Goal: Use online tool/utility: Utilize a website feature to perform a specific function

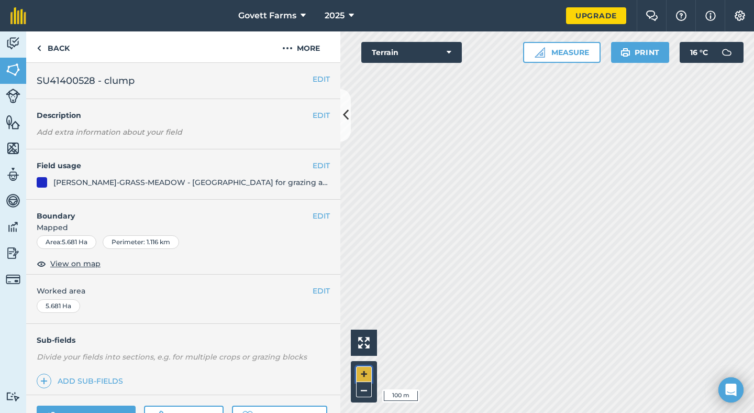
click at [359, 378] on button "+" at bounding box center [364, 374] width 16 height 16
click at [568, 61] on button "Measure" at bounding box center [562, 52] width 78 height 21
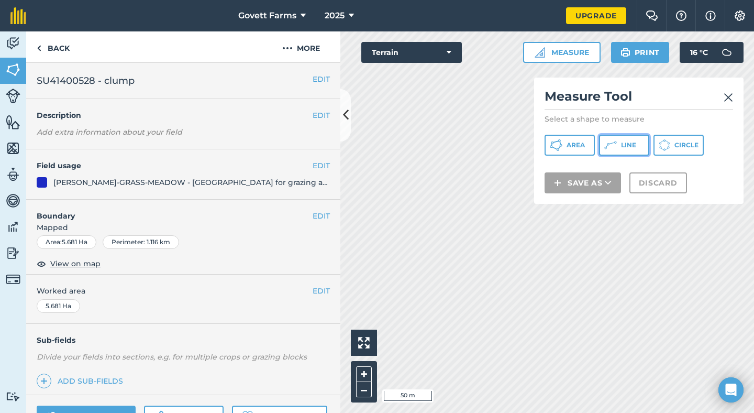
click at [620, 143] on button "Line" at bounding box center [624, 145] width 50 height 21
click at [731, 99] on img at bounding box center [728, 97] width 9 height 13
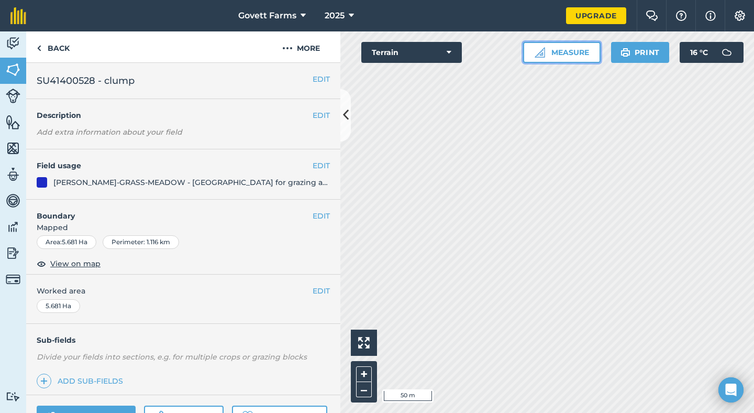
click at [573, 56] on button "Measure" at bounding box center [562, 52] width 78 height 21
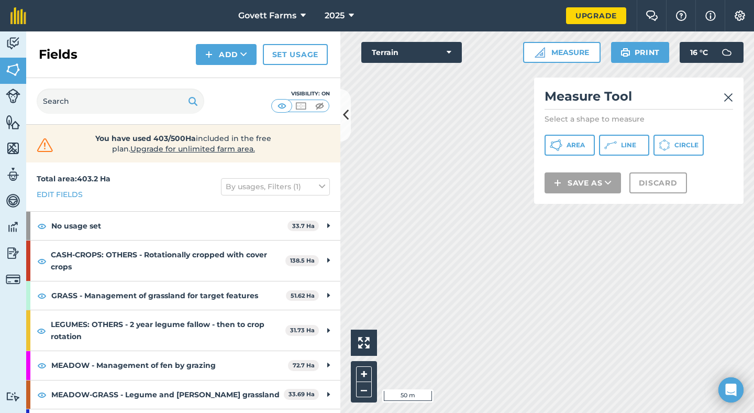
click at [731, 98] on img at bounding box center [728, 97] width 9 height 13
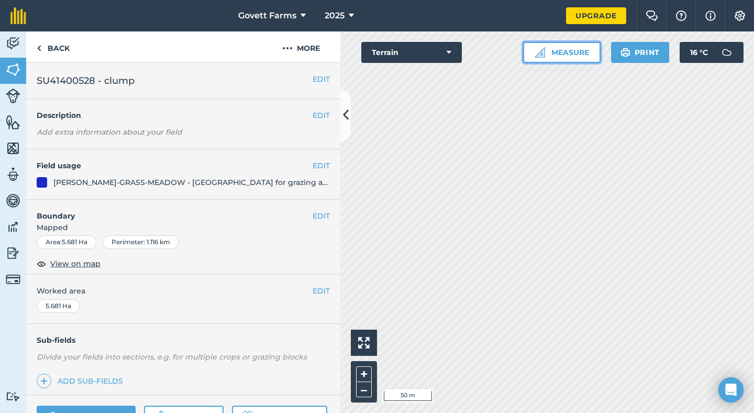
click at [566, 50] on button "Measure" at bounding box center [562, 52] width 78 height 21
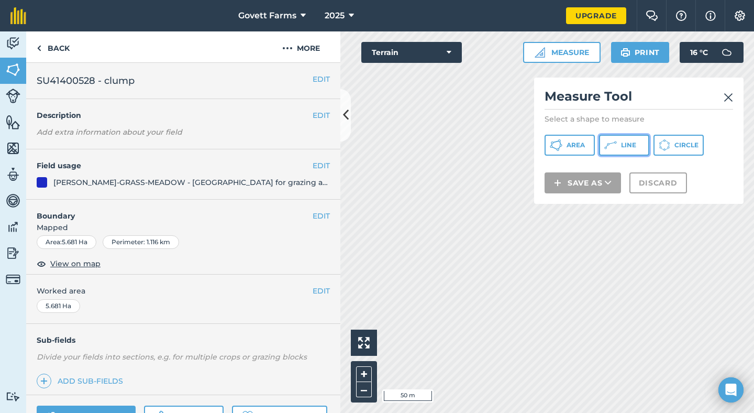
click at [617, 148] on button "Line" at bounding box center [624, 145] width 50 height 21
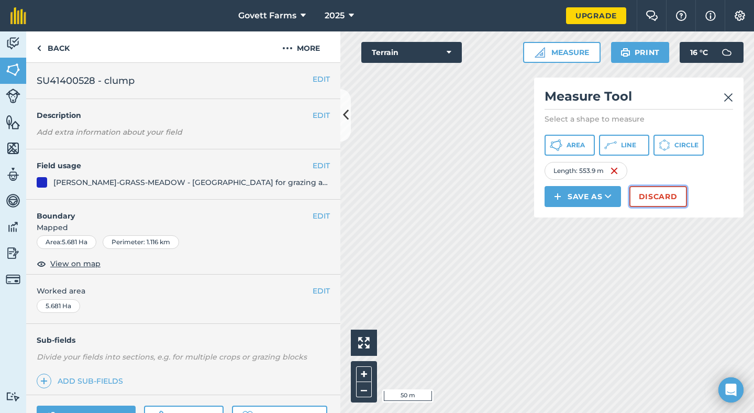
click at [655, 187] on button "Discard" at bounding box center [659, 196] width 58 height 21
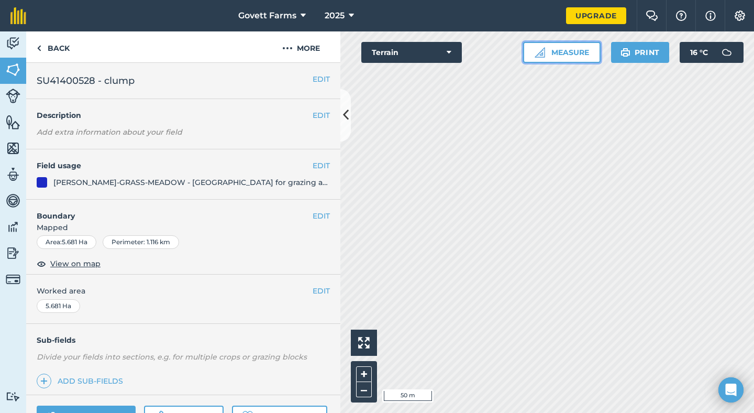
click at [545, 61] on button "Measure" at bounding box center [562, 52] width 78 height 21
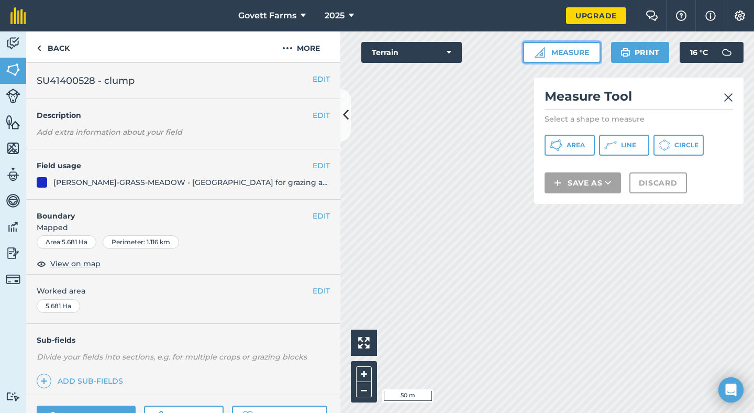
click at [565, 53] on button "Measure" at bounding box center [562, 52] width 78 height 21
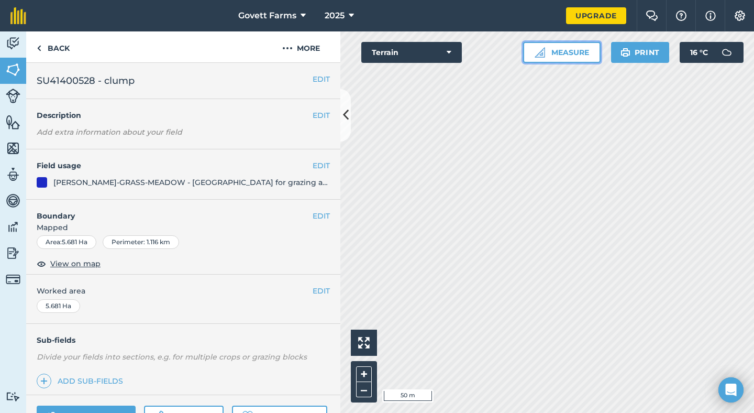
click at [565, 53] on button "Measure" at bounding box center [562, 52] width 78 height 21
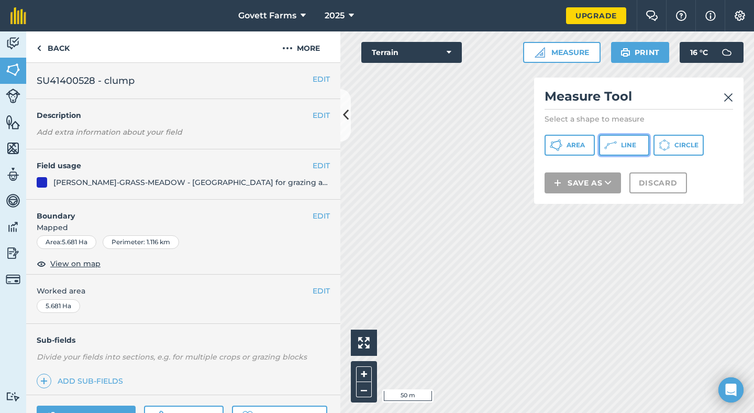
click at [562, 146] on icon at bounding box center [556, 145] width 13 height 13
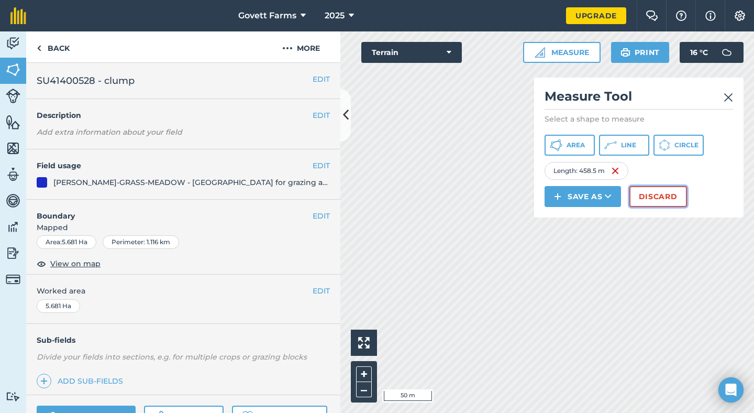
click at [662, 196] on button "Discard" at bounding box center [659, 196] width 58 height 21
